Goal: Task Accomplishment & Management: Use online tool/utility

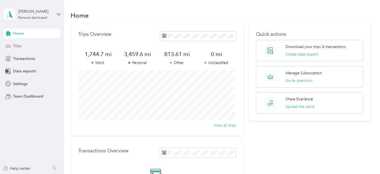
click at [19, 45] on span "Trips" at bounding box center [17, 46] width 8 height 6
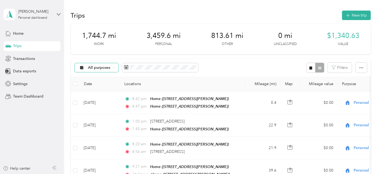
click at [113, 67] on icon at bounding box center [113, 68] width 2 height 2
click at [93, 94] on span "Work" at bounding box center [101, 96] width 26 height 6
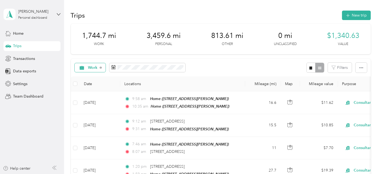
click at [86, 68] on span "Work" at bounding box center [89, 68] width 20 height 4
click at [92, 78] on li "All purposes" at bounding box center [95, 76] width 40 height 10
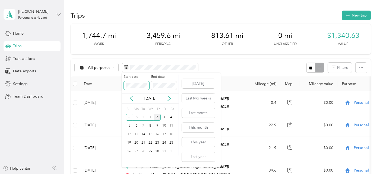
click at [113, 84] on body "[PERSON_NAME] Personal dashboard Home Trips Transactions Data exports Settings …" at bounding box center [189, 87] width 378 height 174
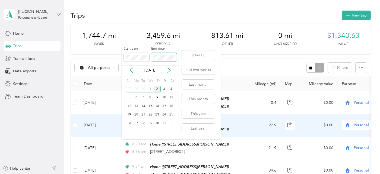
scroll to position [54, 0]
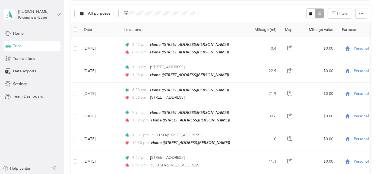
click at [218, 12] on div "All purposes Filters" at bounding box center [221, 14] width 300 height 18
click at [10, 34] on icon at bounding box center [8, 33] width 5 height 5
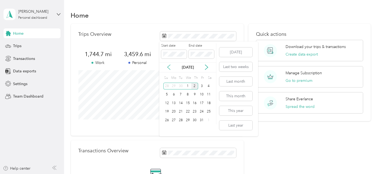
click at [168, 68] on icon at bounding box center [169, 67] width 3 height 5
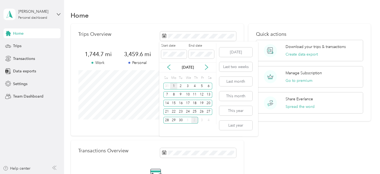
click at [174, 87] on div "1" at bounding box center [173, 86] width 7 height 7
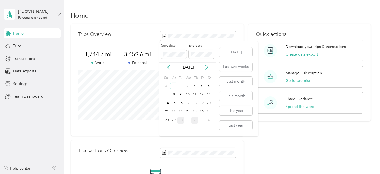
click at [182, 119] on div "30" at bounding box center [180, 120] width 7 height 7
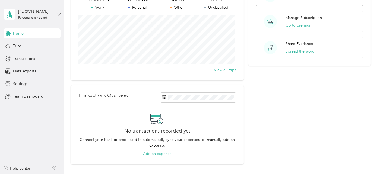
scroll to position [27, 0]
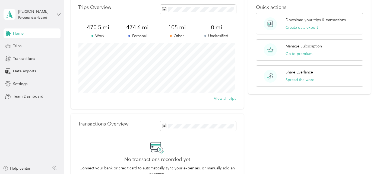
click at [16, 46] on span "Trips" at bounding box center [17, 46] width 8 height 6
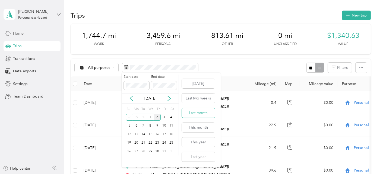
click at [207, 114] on button "Last month" at bounding box center [198, 113] width 33 height 10
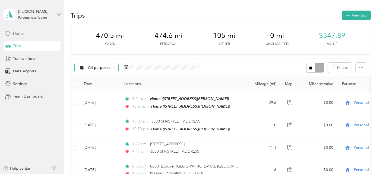
click at [112, 69] on div "All purposes" at bounding box center [97, 67] width 44 height 9
click at [98, 97] on li "Work" at bounding box center [96, 96] width 43 height 10
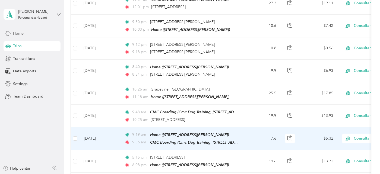
scroll to position [81, 0]
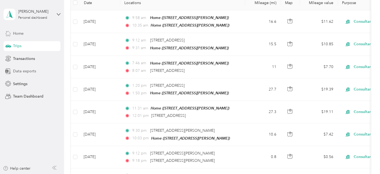
click at [16, 71] on span "Data exports" at bounding box center [24, 71] width 23 height 6
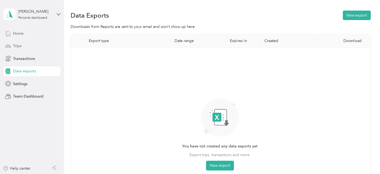
click at [18, 45] on span "Trips" at bounding box center [17, 46] width 8 height 6
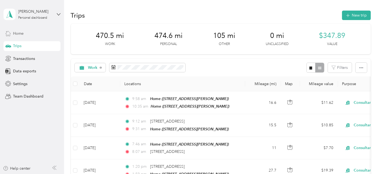
click at [17, 46] on span "Trips" at bounding box center [17, 46] width 8 height 6
click at [17, 33] on span "Home" at bounding box center [18, 34] width 11 height 6
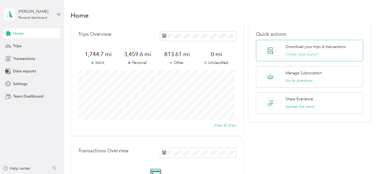
click at [304, 55] on button "Create data export" at bounding box center [302, 55] width 32 height 6
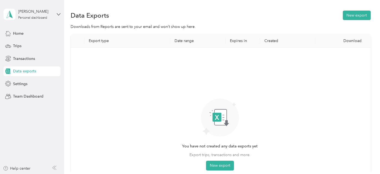
scroll to position [54, 0]
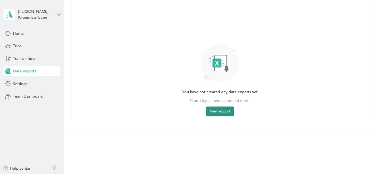
click at [220, 110] on button "New export" at bounding box center [220, 112] width 28 height 10
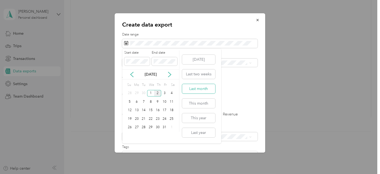
click at [194, 90] on button "Last month" at bounding box center [198, 89] width 33 height 10
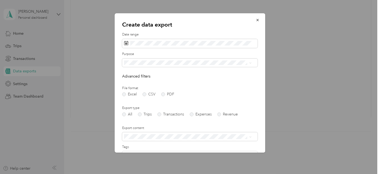
click at [135, 81] on span "Work" at bounding box center [130, 82] width 9 height 5
click at [161, 94] on label "PDF" at bounding box center [167, 95] width 13 height 4
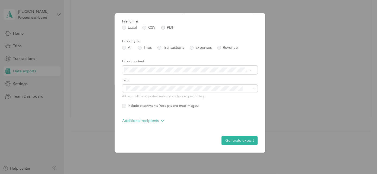
scroll to position [67, 0]
click at [237, 142] on button "Generate export" at bounding box center [240, 141] width 36 height 10
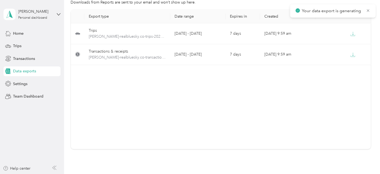
scroll to position [0, 0]
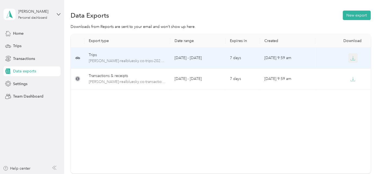
click at [352, 60] on icon "button" at bounding box center [353, 59] width 4 height 1
